Goal: Find contact information: Find contact information

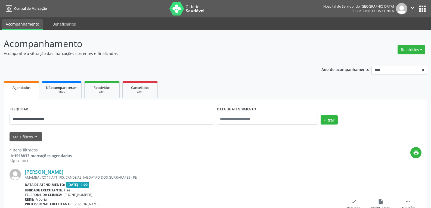
click at [53, 175] on div "AMAMBAI, CX 17 APT 105, CANDEIAS, JABOATAO DOS GUARARAPES - PE" at bounding box center [182, 177] width 315 height 5
click at [73, 168] on div "[PERSON_NAME] AMAMBAI, CX 17 APT 105, CANDEIAS, JABOATAO DOS GUARARAPES - PE Da…" at bounding box center [216, 204] width 412 height 83
click at [63, 174] on link "[PERSON_NAME]" at bounding box center [44, 172] width 39 height 6
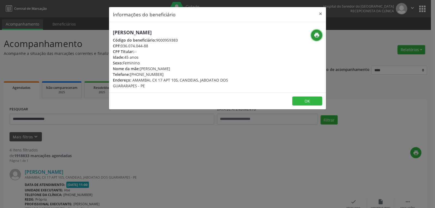
click at [320, 34] on button "print" at bounding box center [316, 35] width 11 height 11
drag, startPoint x: 139, startPoint y: 75, endPoint x: 175, endPoint y: 84, distance: 37.1
click at [163, 76] on div "Telefone: [PHONE_NUMBER]" at bounding box center [181, 75] width 137 height 6
copy div "99643-6996"
click at [321, 16] on button "×" at bounding box center [320, 13] width 11 height 13
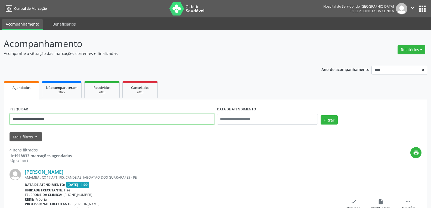
drag, startPoint x: 74, startPoint y: 119, endPoint x: 9, endPoint y: 134, distance: 67.0
paste input "text"
click at [321, 115] on button "Filtrar" at bounding box center [329, 119] width 17 height 9
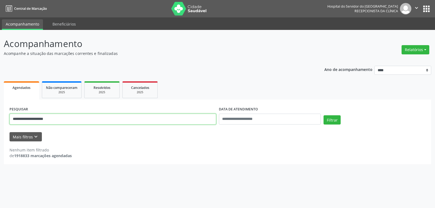
drag, startPoint x: 95, startPoint y: 118, endPoint x: 3, endPoint y: 115, distance: 92.5
click at [0, 123] on div "**********" at bounding box center [217, 119] width 435 height 178
paste input "text"
click at [324, 115] on button "Filtrar" at bounding box center [332, 119] width 17 height 9
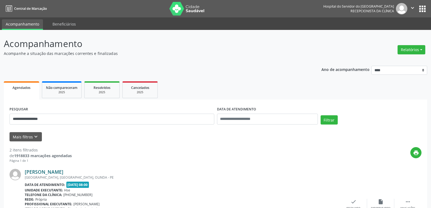
click at [58, 173] on link "[PERSON_NAME]" at bounding box center [44, 172] width 39 height 6
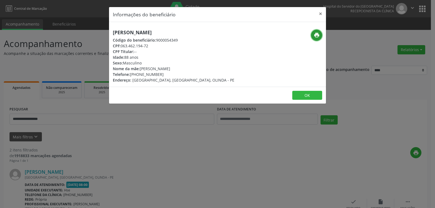
click at [314, 32] on button "print" at bounding box center [316, 35] width 11 height 11
drag, startPoint x: 139, startPoint y: 76, endPoint x: 170, endPoint y: 80, distance: 31.8
click at [170, 80] on div "[PERSON_NAME] Código do beneficiário: 9000054349 CPF: 063.462.194-72 CPF Titula…" at bounding box center [174, 56] width 122 height 53
click at [170, 74] on div "Telefone: [PHONE_NUMBER]" at bounding box center [174, 75] width 122 height 6
drag, startPoint x: 138, startPoint y: 74, endPoint x: 164, endPoint y: 78, distance: 25.8
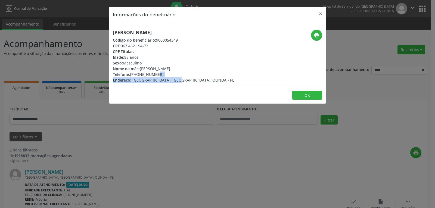
click at [164, 78] on div "[PERSON_NAME] Código do beneficiário: 9000054349 CPF: 063.462.194-72 CPF Titula…" at bounding box center [174, 56] width 122 height 53
click at [163, 75] on div "Telefone: [PHONE_NUMBER]" at bounding box center [174, 75] width 122 height 6
drag, startPoint x: 138, startPoint y: 75, endPoint x: 171, endPoint y: 72, distance: 33.0
click at [170, 72] on div "Telefone: [PHONE_NUMBER]" at bounding box center [174, 75] width 122 height 6
copy div "98679-4532"
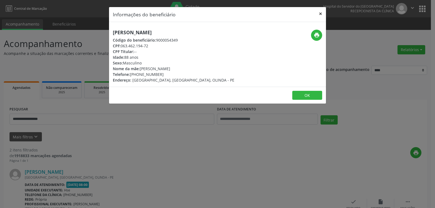
click at [320, 12] on button "×" at bounding box center [320, 13] width 11 height 13
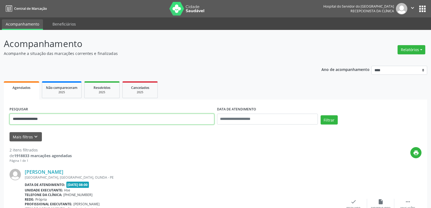
drag, startPoint x: 89, startPoint y: 119, endPoint x: 0, endPoint y: 122, distance: 89.6
click at [0, 123] on div "**********" at bounding box center [215, 184] width 431 height 309
paste input "**********"
click at [321, 115] on button "Filtrar" at bounding box center [329, 119] width 17 height 9
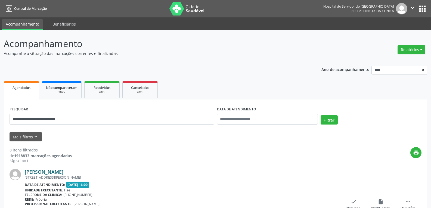
click at [63, 172] on link "[PERSON_NAME]" at bounding box center [44, 172] width 39 height 6
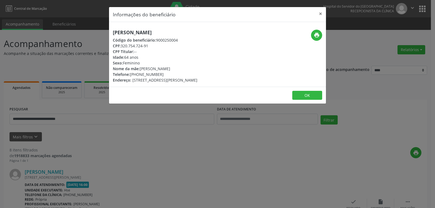
click at [326, 35] on div "print" at bounding box center [290, 56] width 72 height 53
click at [316, 37] on icon "print" at bounding box center [317, 35] width 6 height 6
drag, startPoint x: 138, startPoint y: 74, endPoint x: 168, endPoint y: 75, distance: 29.7
click at [168, 75] on div "Telefone: [PHONE_NUMBER]" at bounding box center [155, 75] width 85 height 6
copy div "98885-6138"
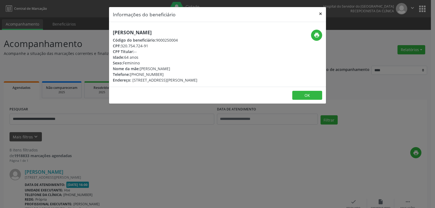
click at [319, 11] on button "×" at bounding box center [320, 13] width 11 height 13
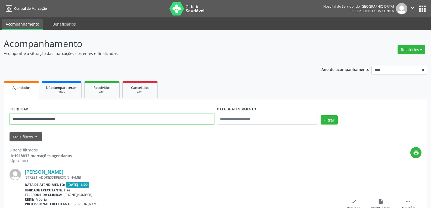
drag, startPoint x: 106, startPoint y: 118, endPoint x: 0, endPoint y: 126, distance: 106.7
paste input "text"
click at [321, 115] on button "Filtrar" at bounding box center [329, 119] width 17 height 9
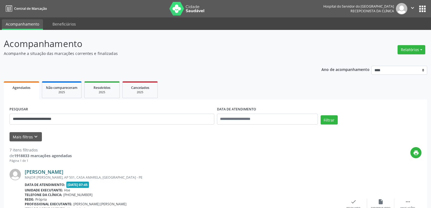
click at [63, 172] on link "[PERSON_NAME]" at bounding box center [44, 172] width 39 height 6
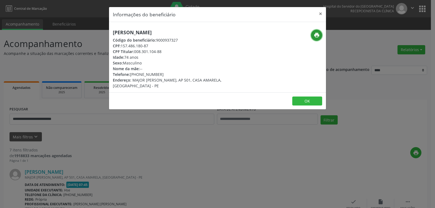
click at [314, 34] on icon "print" at bounding box center [317, 35] width 6 height 6
click at [323, 12] on button "×" at bounding box center [320, 13] width 11 height 13
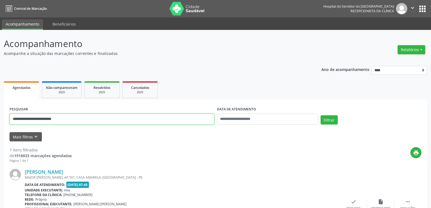
drag, startPoint x: 11, startPoint y: 134, endPoint x: 1, endPoint y: 141, distance: 12.5
paste input "******"
type input "**********"
click at [321, 115] on button "Filtrar" at bounding box center [329, 119] width 17 height 9
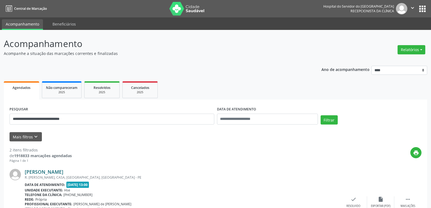
click at [63, 172] on link "[PERSON_NAME]" at bounding box center [44, 172] width 39 height 6
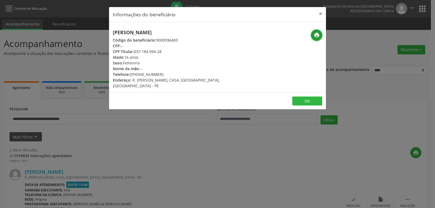
click at [316, 36] on icon "print" at bounding box center [317, 35] width 6 height 6
